Goal: Task Accomplishment & Management: Manage account settings

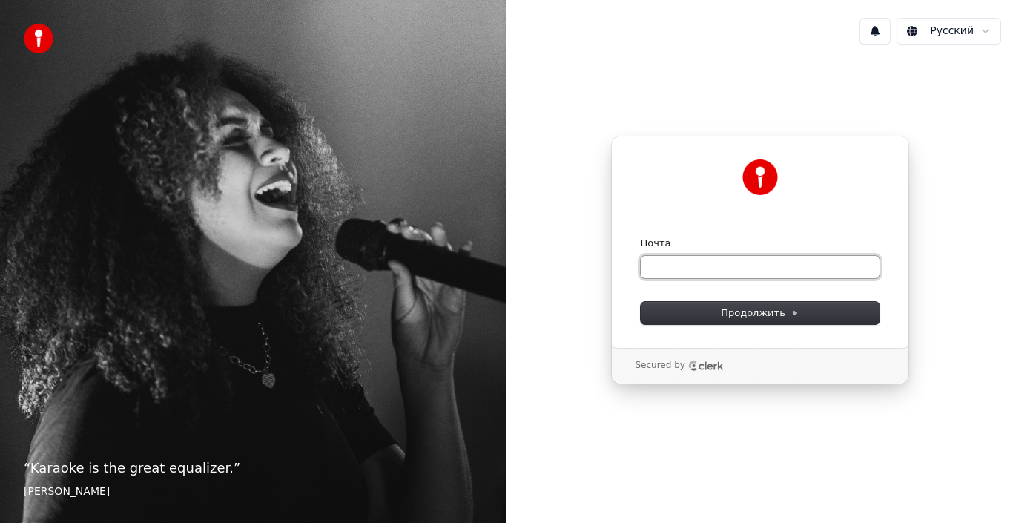
click at [691, 266] on input "Почта" at bounding box center [760, 267] width 239 height 22
click at [634, 478] on div "1 Русский Продолжить с помощью Google или Почта Продолжить Secured by" at bounding box center [759, 261] width 506 height 523
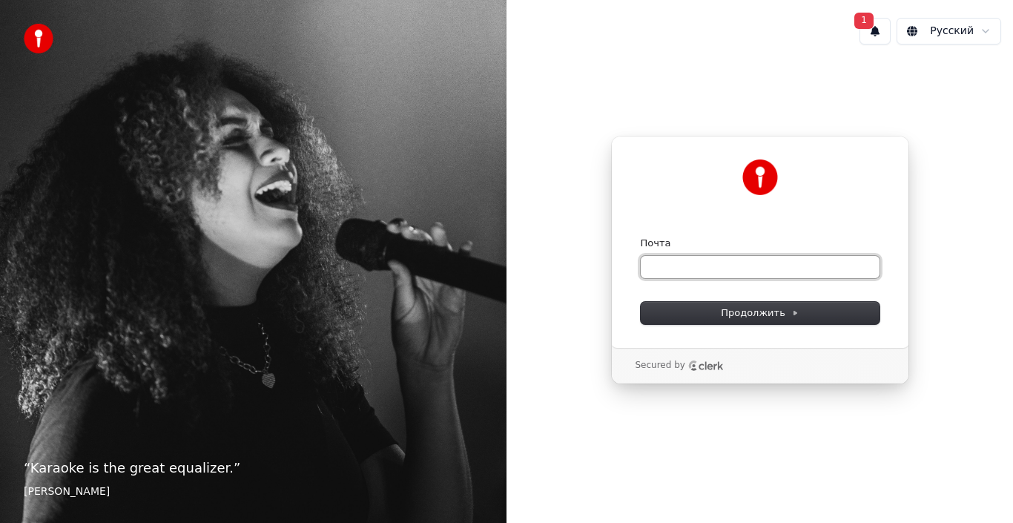
click at [686, 263] on input "Почта" at bounding box center [760, 267] width 239 height 22
